Goal: Download file/media

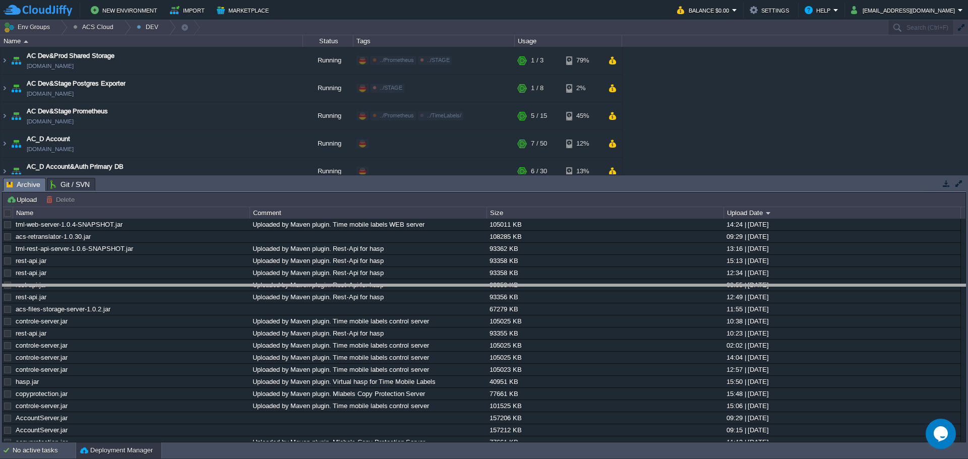
drag, startPoint x: 409, startPoint y: 183, endPoint x: 424, endPoint y: 293, distance: 110.4
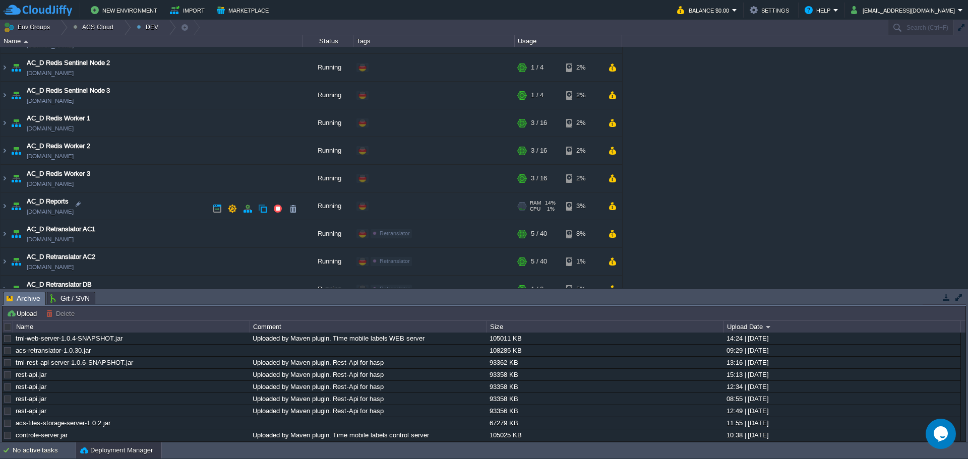
scroll to position [706, 0]
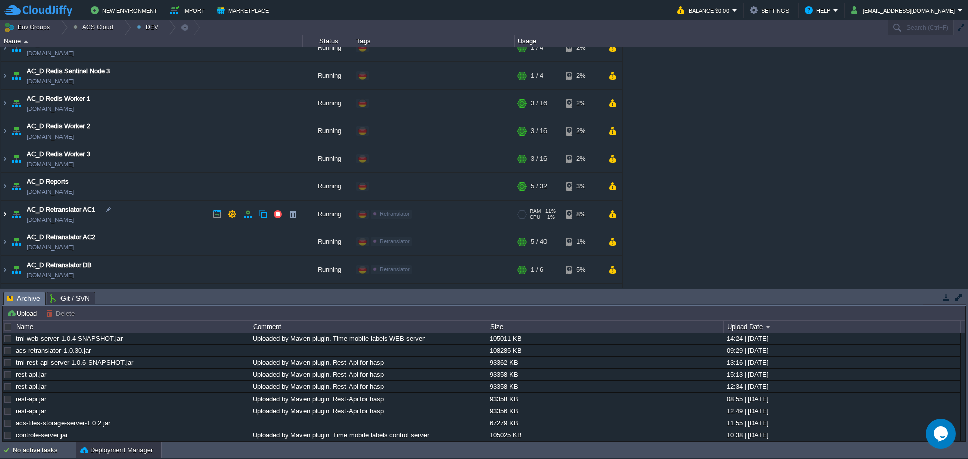
click at [7, 216] on img at bounding box center [5, 214] width 8 height 27
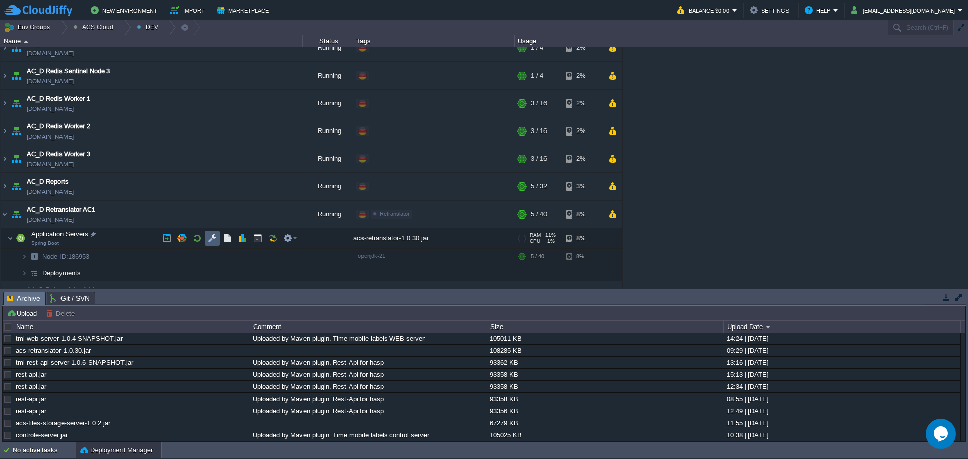
click at [212, 235] on button "button" at bounding box center [212, 238] width 9 height 9
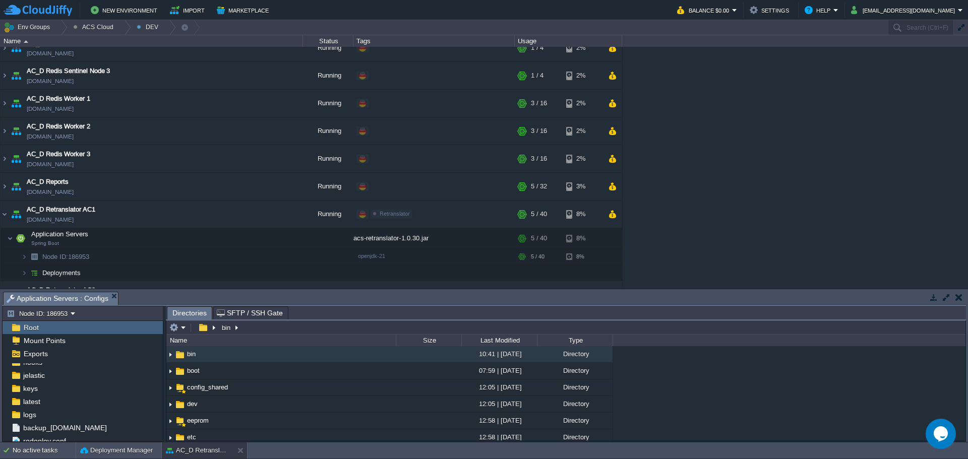
scroll to position [101, 0]
click at [72, 402] on div "logs" at bounding box center [83, 400] width 160 height 13
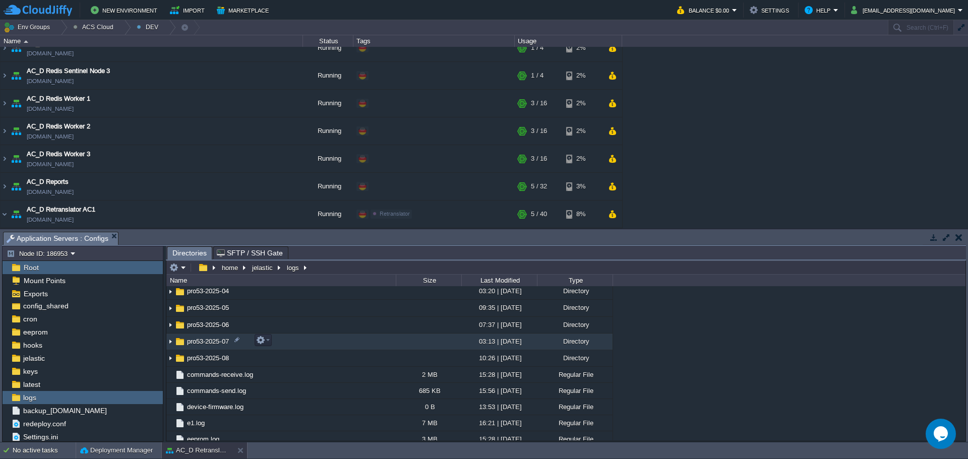
scroll to position [371, 0]
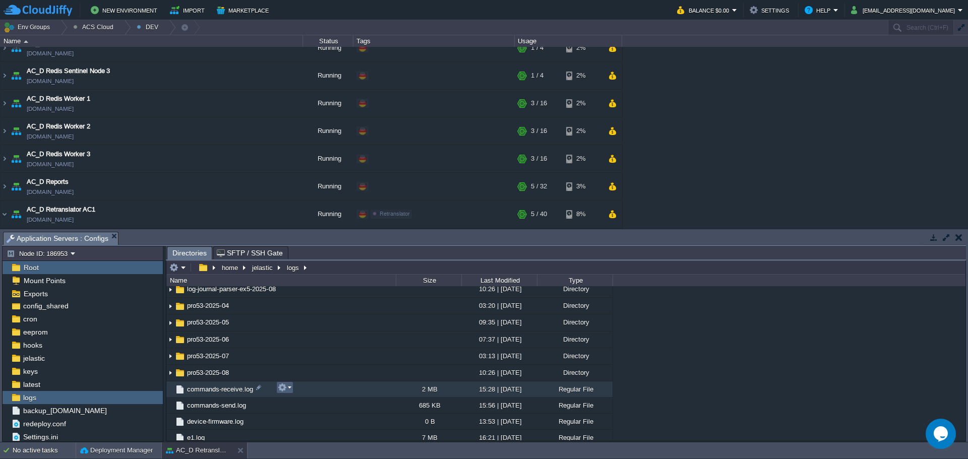
click at [291, 390] on td at bounding box center [284, 388] width 17 height 12
click at [322, 360] on link "Download" at bounding box center [314, 359] width 72 height 11
click at [291, 392] on td at bounding box center [284, 388] width 17 height 12
click at [313, 362] on span "Download" at bounding box center [306, 359] width 28 height 8
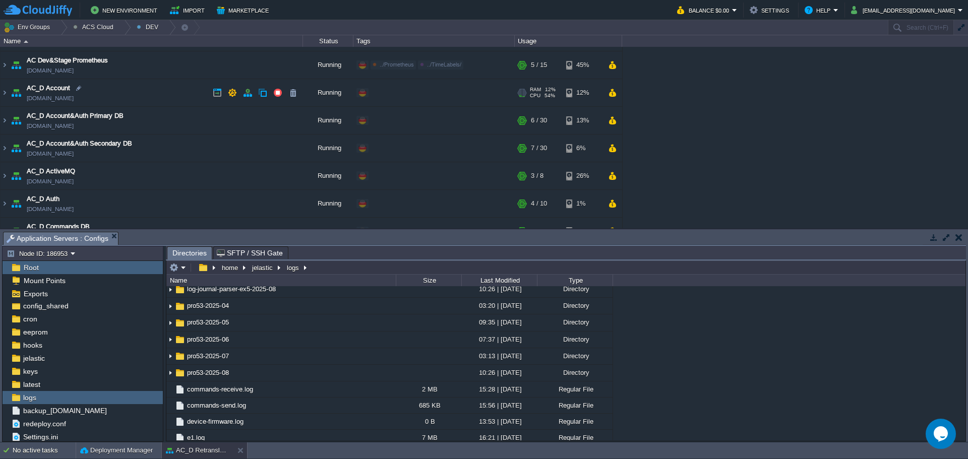
scroll to position [50, 0]
click at [4, 92] on img at bounding box center [5, 93] width 8 height 27
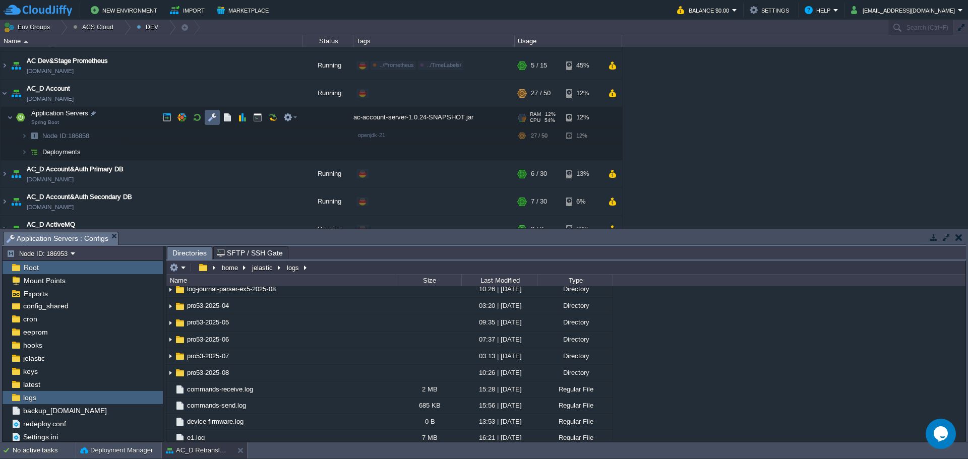
click at [213, 121] on button "button" at bounding box center [212, 117] width 9 height 9
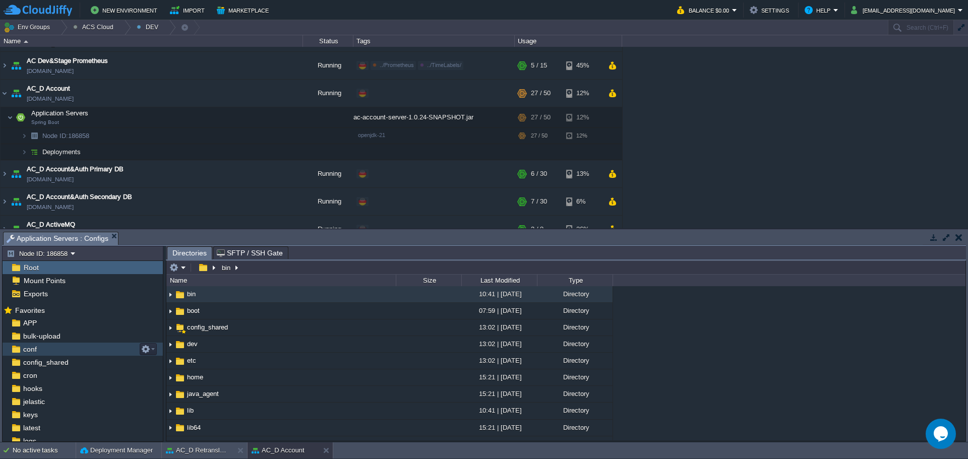
click at [56, 355] on div "conf" at bounding box center [83, 349] width 160 height 13
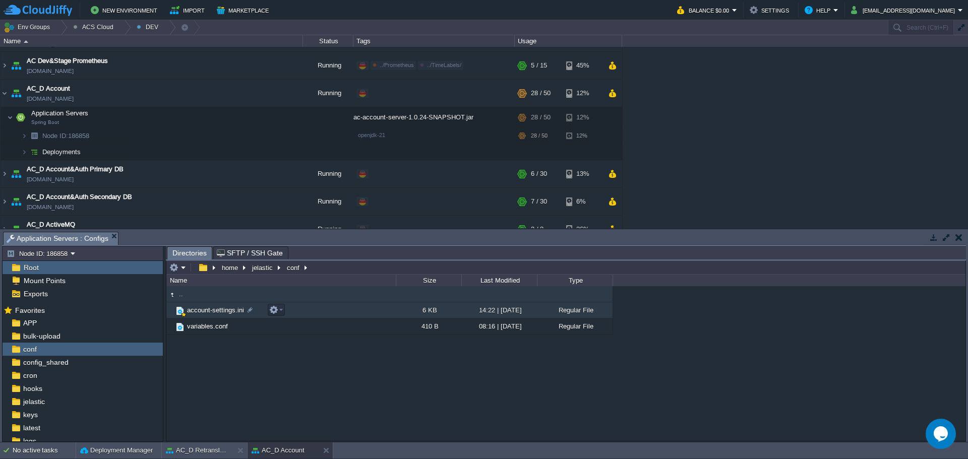
click at [212, 309] on span "account-settings.ini" at bounding box center [215, 310] width 60 height 9
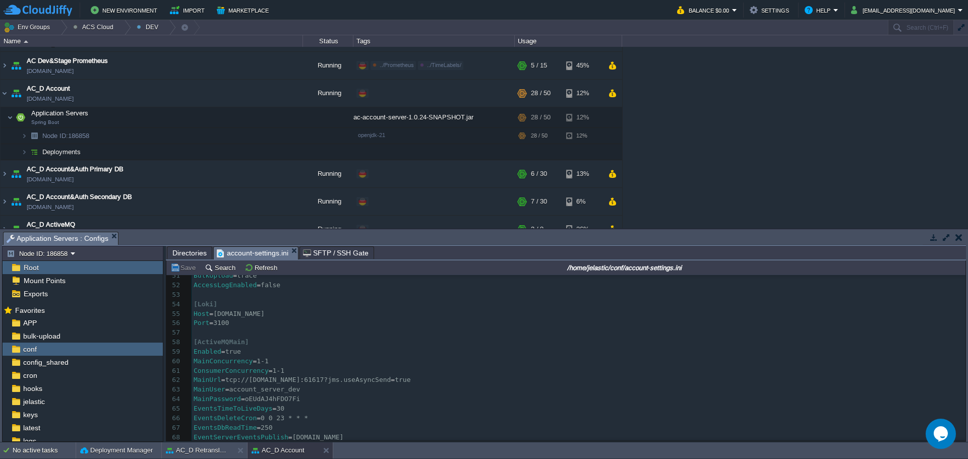
scroll to position [504, 0]
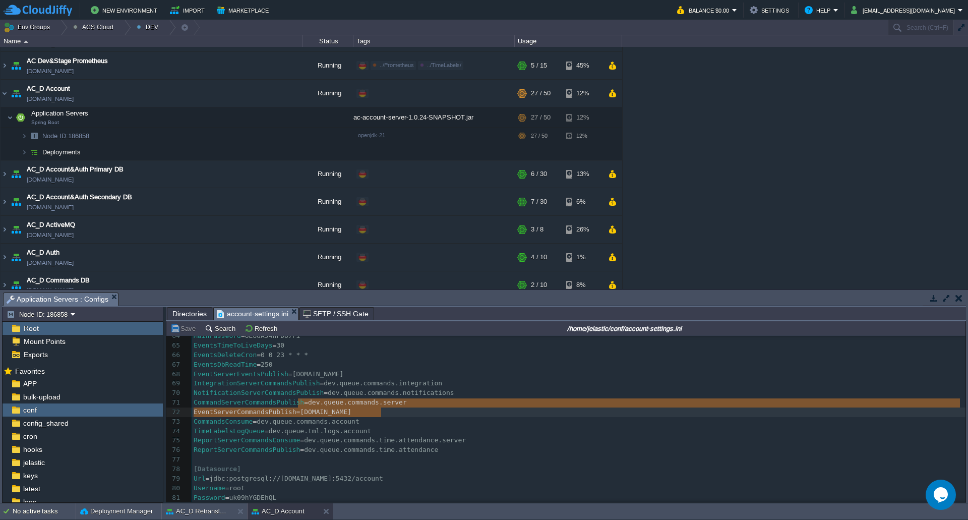
type textarea "dev.queue.commands.server"
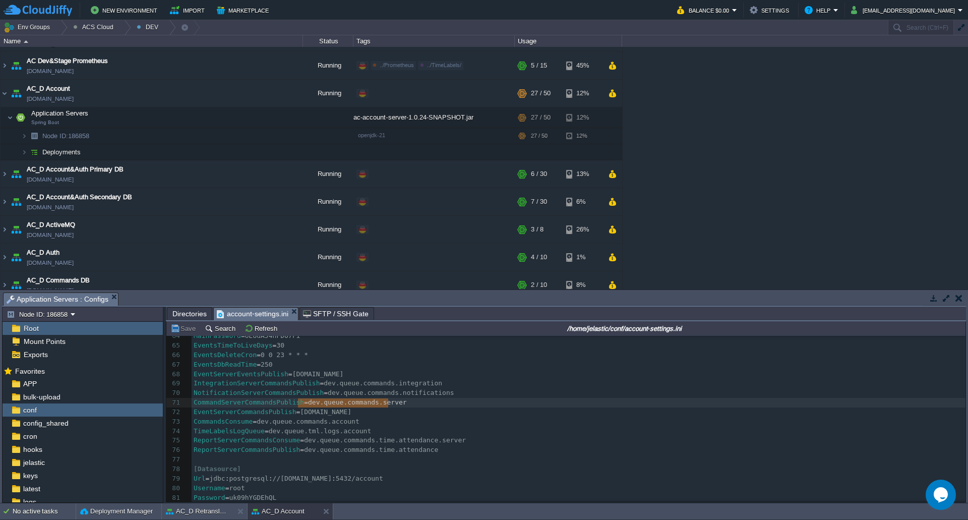
drag, startPoint x: 299, startPoint y: 402, endPoint x: 393, endPoint y: 404, distance: 93.8
